Goal: Information Seeking & Learning: Compare options

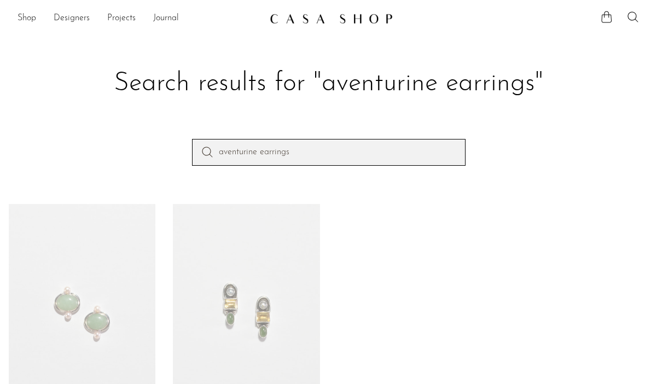
drag, startPoint x: 353, startPoint y: 157, endPoint x: 187, endPoint y: 115, distance: 171.5
click at [187, 115] on section "Search results for "aventurine earrings" aventurine earrings Aventurine Pearl E…" at bounding box center [328, 279] width 657 height 503
type input "circle earrings"
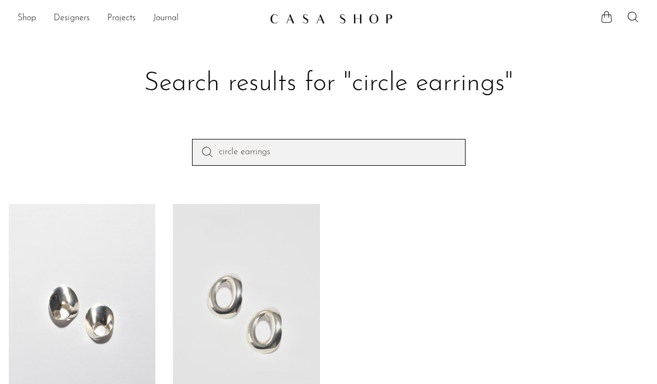
drag, startPoint x: 281, startPoint y: 158, endPoint x: 202, endPoint y: 149, distance: 79.9
click at [202, 149] on form "circle earrings" at bounding box center [329, 152] width 274 height 26
type input "connected ovals"
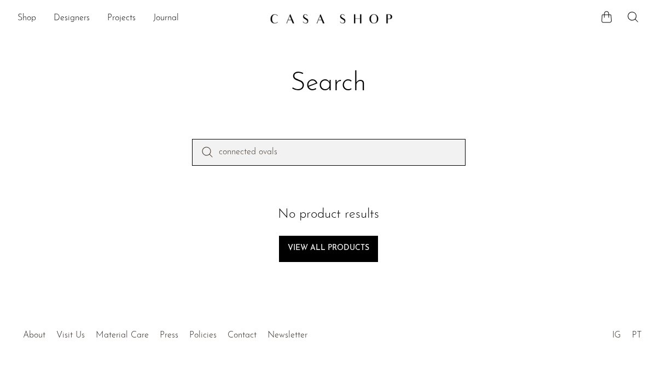
click at [301, 153] on input "connected ovals" at bounding box center [329, 152] width 274 height 26
type input "connected oval"
drag, startPoint x: 309, startPoint y: 153, endPoint x: 259, endPoint y: 153, distance: 50.3
click at [259, 153] on input "connected oval" at bounding box center [329, 152] width 274 height 26
type input "connected circle"
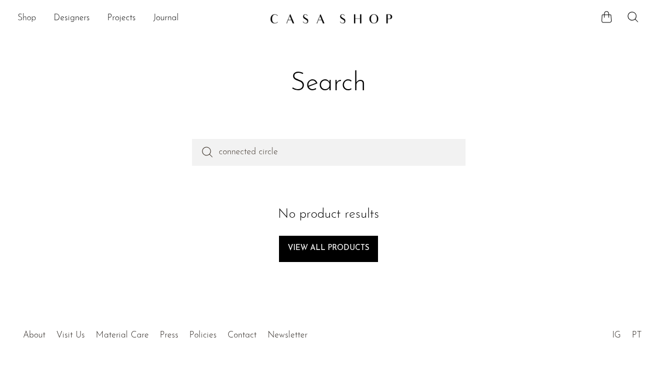
click at [25, 15] on link "Shop" at bounding box center [27, 18] width 19 height 14
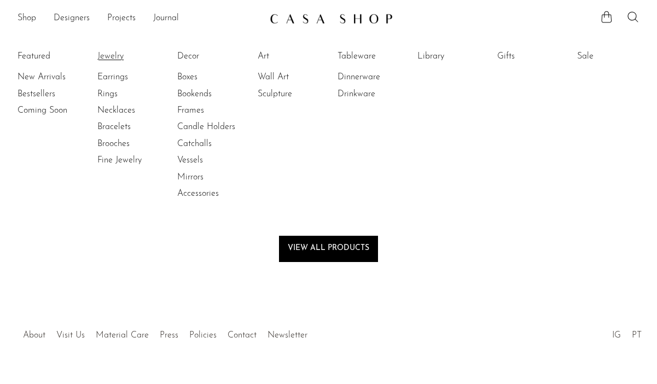
click at [104, 51] on link "Jewelry" at bounding box center [138, 56] width 82 height 12
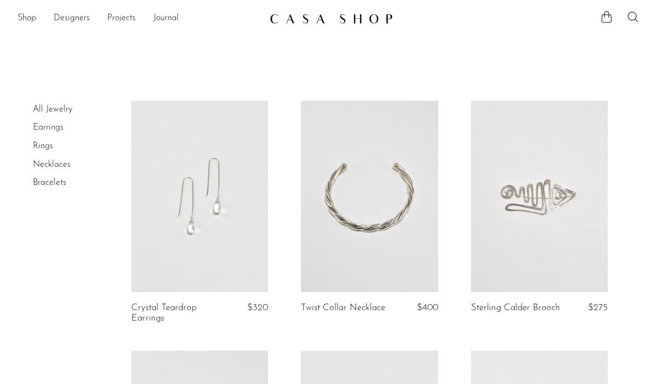
click at [218, 163] on link at bounding box center [199, 197] width 137 height 192
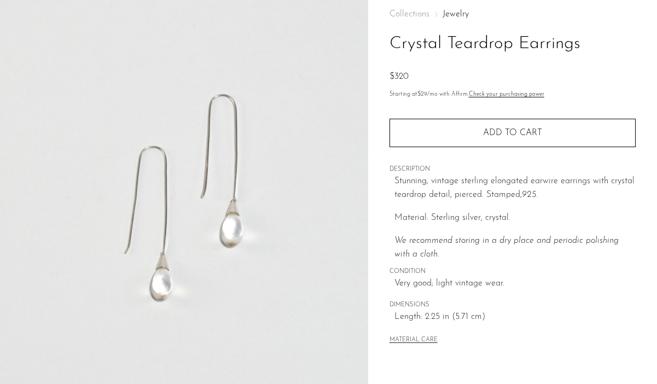
scroll to position [82, 0]
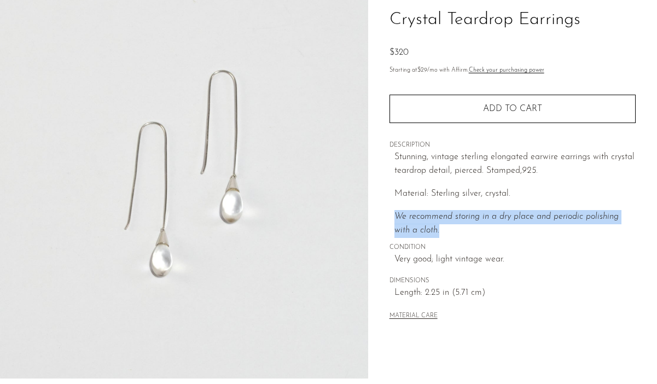
drag, startPoint x: 430, startPoint y: 231, endPoint x: 391, endPoint y: 216, distance: 41.5
click at [391, 216] on div "Collections Jewelry Crystal Teardrop Earrings $320 Starting at $29 /mo with Aff…" at bounding box center [513, 154] width 246 height 372
copy icon "We recommend storing in a dry place and periodic polishing with a cloth."
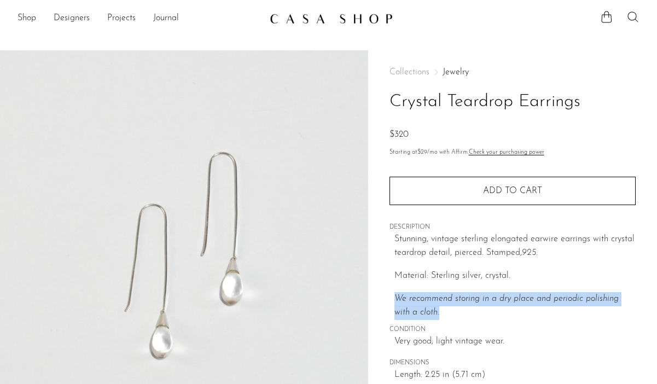
click at [633, 14] on icon at bounding box center [633, 16] width 13 height 13
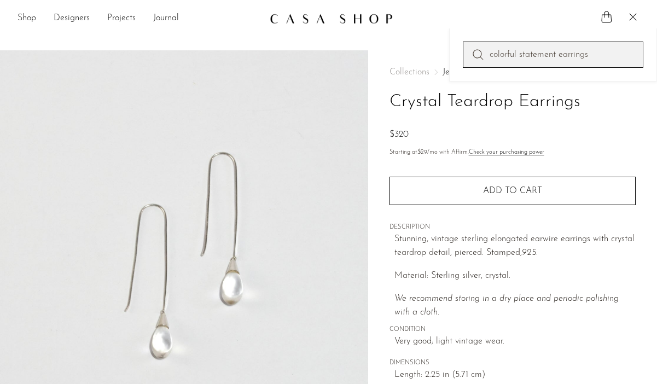
type input "colorful statement earrings"
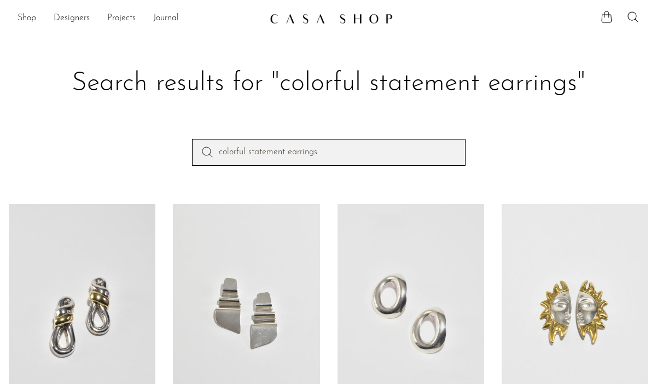
drag, startPoint x: 363, startPoint y: 150, endPoint x: 240, endPoint y: 126, distance: 125.4
type input "starfish pendant"
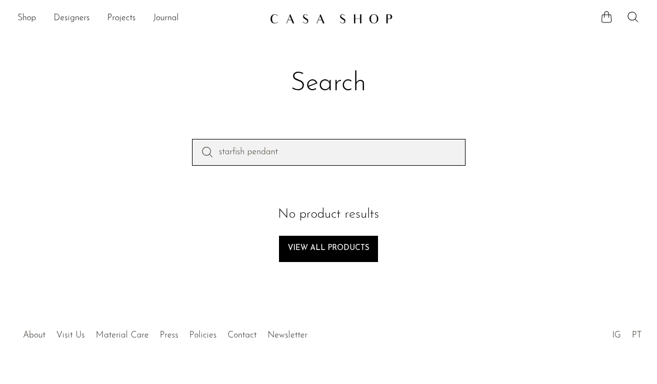
drag, startPoint x: 317, startPoint y: 151, endPoint x: 224, endPoint y: 147, distance: 93.1
click at [224, 147] on input "starfish pendant" at bounding box center [329, 152] width 274 height 26
type input "s"
type input "citrine pearl ring"
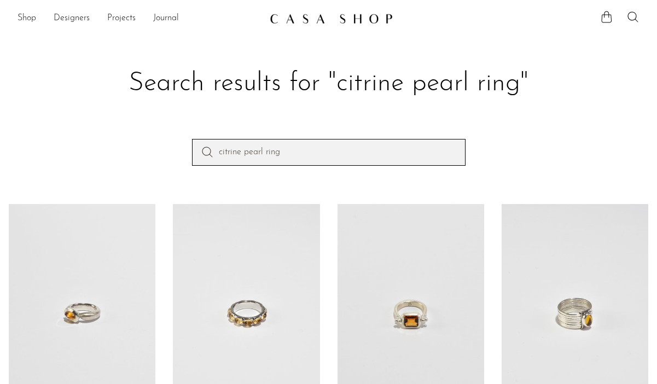
drag, startPoint x: 287, startPoint y: 163, endPoint x: 242, endPoint y: 153, distance: 45.8
click at [243, 153] on input "citrine pearl ring" at bounding box center [329, 152] width 274 height 26
type input "c"
type input "ribbed rose quartz"
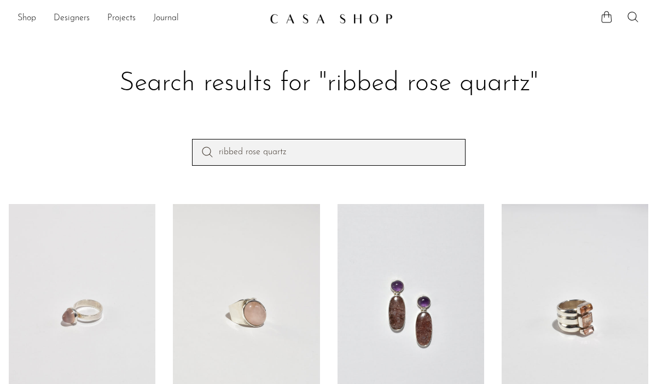
drag, startPoint x: 310, startPoint y: 150, endPoint x: 127, endPoint y: 104, distance: 188.4
type input "sphere ring"
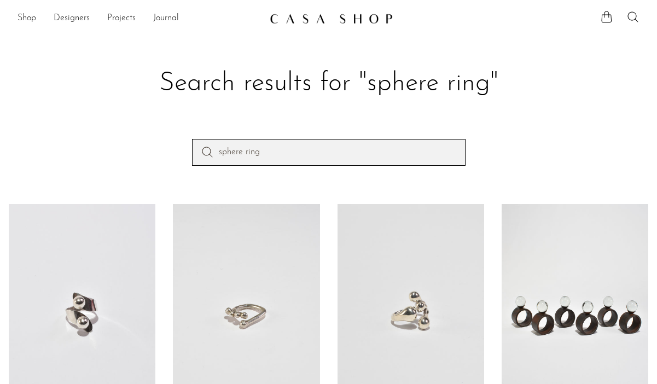
drag, startPoint x: 286, startPoint y: 155, endPoint x: 212, endPoint y: 126, distance: 79.4
type input "round mother of [PERSON_NAME]"
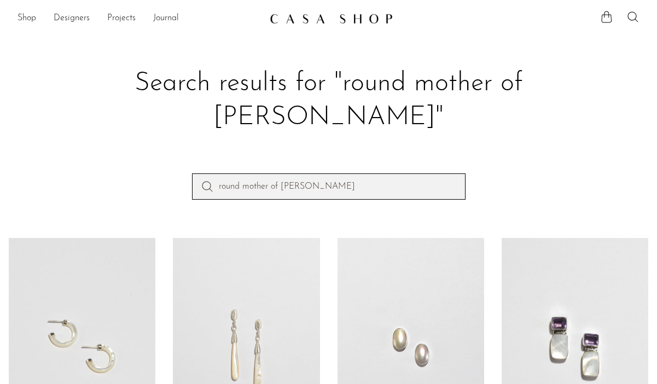
drag, startPoint x: 301, startPoint y: 154, endPoint x: 166, endPoint y: 120, distance: 139.2
type input "round jade ring"
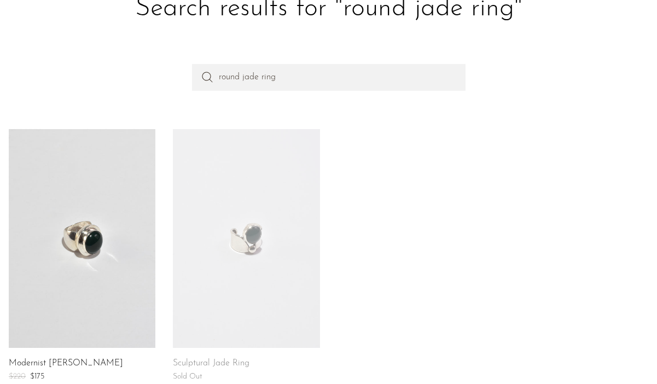
scroll to position [68, 0]
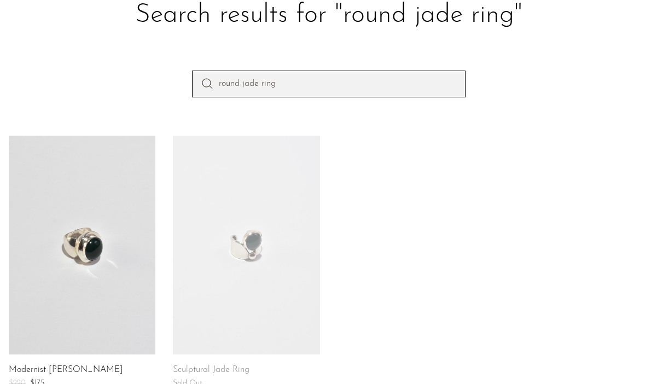
drag, startPoint x: 297, startPoint y: 87, endPoint x: 160, endPoint y: 74, distance: 137.9
click at [160, 74] on div "round jade ring" at bounding box center [328, 103] width 657 height 65
type input "ruby citrine"
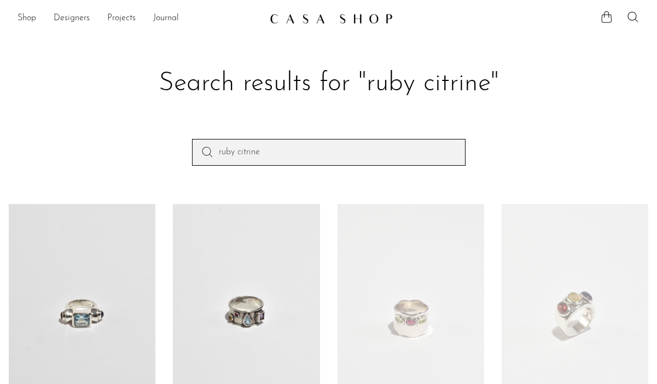
drag, startPoint x: 278, startPoint y: 153, endPoint x: 150, endPoint y: 106, distance: 136.4
click at [150, 106] on section "Search results for "ruby citrine" ruby citrine Topaz Ruby Citrine Ring $250 $20…" at bounding box center [328, 279] width 657 height 503
drag, startPoint x: 273, startPoint y: 154, endPoint x: 258, endPoint y: 150, distance: 15.1
click at [258, 150] on input "ruby citrine" at bounding box center [329, 152] width 274 height 26
type input "r"
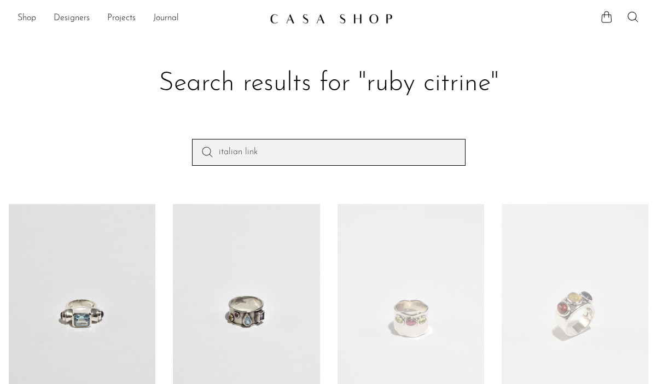
type input "italian link"
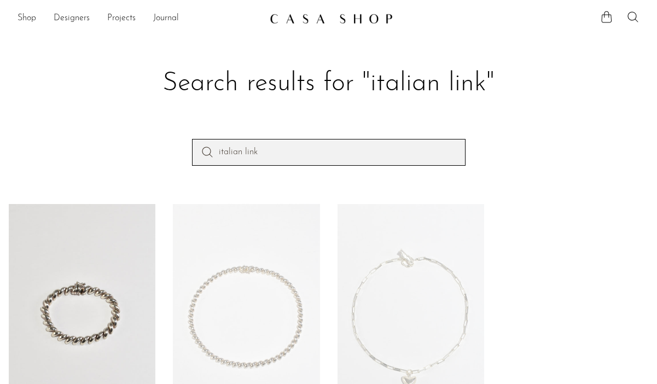
drag, startPoint x: 316, startPoint y: 152, endPoint x: 152, endPoint y: 127, distance: 165.4
click at [152, 127] on section "Search results for "italian link" italian link Italian Link Bracelet $190 Itali…" at bounding box center [328, 279] width 657 height 503
type input "silver italian necklace"
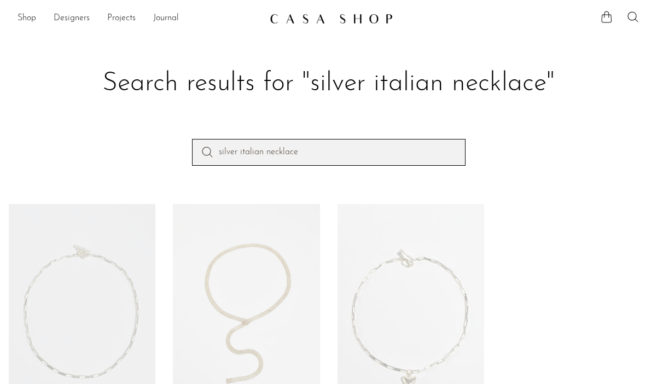
drag, startPoint x: 309, startPoint y: 151, endPoint x: 107, endPoint y: 85, distance: 212.5
click at [107, 85] on section "Search results for "silver italian necklace" silver italian necklace Dunton Ell…" at bounding box center [328, 279] width 657 height 503
type input "Silver Malachite Ring"
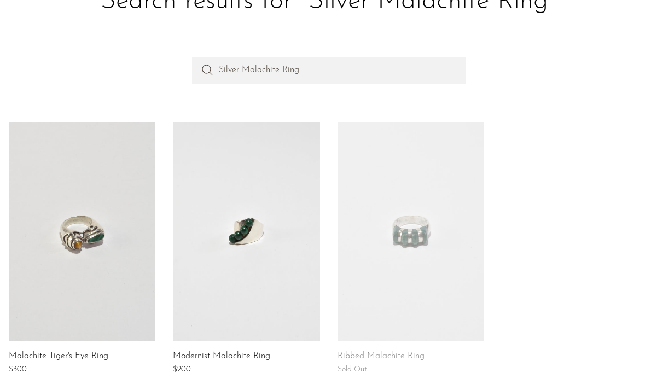
scroll to position [83, 0]
click at [80, 279] on link at bounding box center [82, 230] width 147 height 219
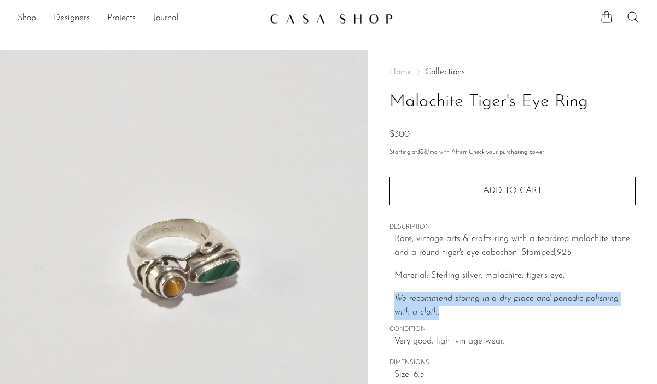
drag, startPoint x: 428, startPoint y: 300, endPoint x: 377, endPoint y: 294, distance: 51.3
click at [377, 294] on div "Home Collections Malachite Tiger's Eye Ring $300 Starting at $28 /mo with Affir…" at bounding box center [512, 307] width 289 height 515
copy em "We recommend storing in a dry place and periodic polishing with a cloth."
click at [628, 20] on icon at bounding box center [633, 16] width 13 height 13
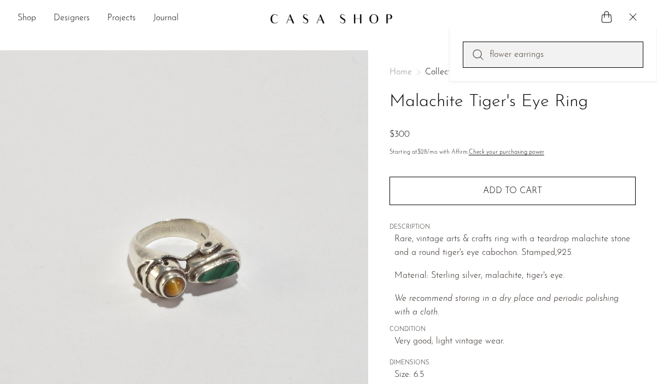
type input "flower earrings"
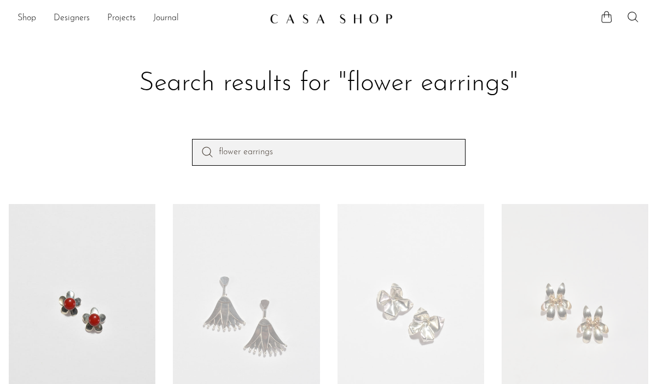
drag, startPoint x: 344, startPoint y: 147, endPoint x: 141, endPoint y: 127, distance: 204.6
drag, startPoint x: 297, startPoint y: 156, endPoint x: 160, endPoint y: 106, distance: 145.8
type input "shell collar necklace"
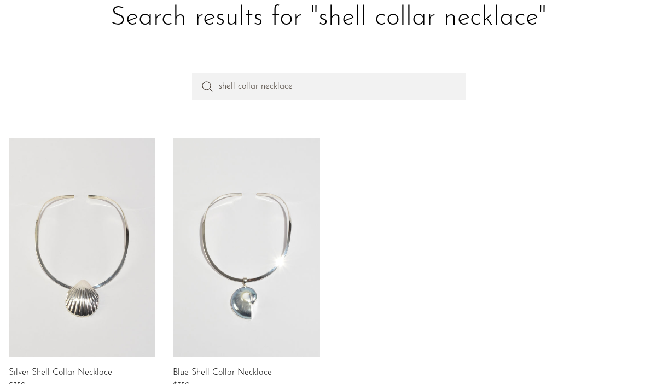
scroll to position [107, 0]
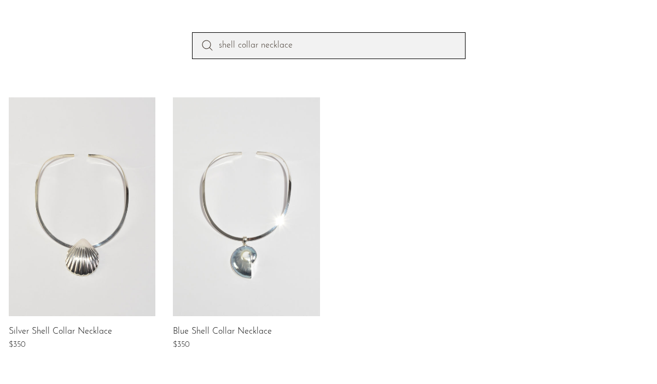
drag, startPoint x: 311, startPoint y: 44, endPoint x: 40, endPoint y: 4, distance: 273.9
click at [40, 4] on section "Search results for "shell collar necklace" shell collar necklace Silver Shell C…" at bounding box center [328, 173] width 657 height 503
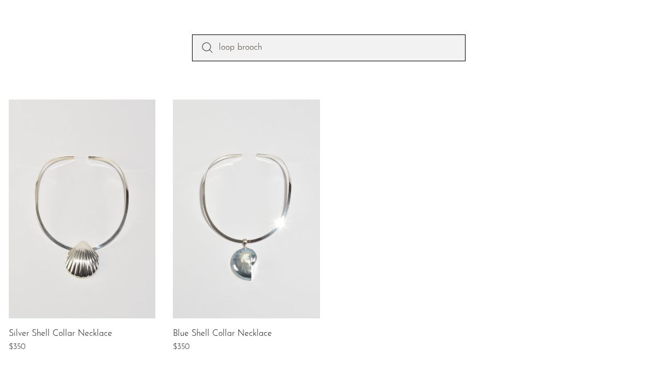
type input "loop brooch"
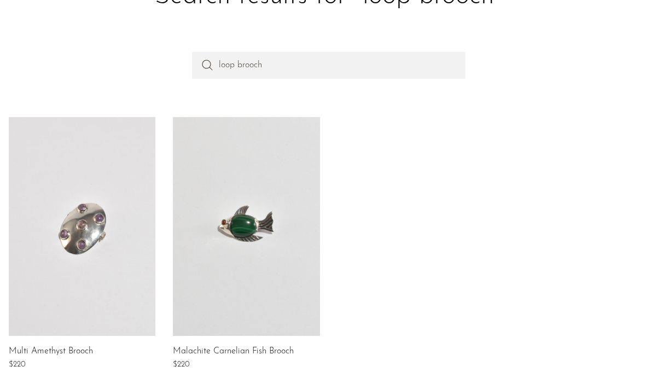
scroll to position [100, 0]
